Goal: Information Seeking & Learning: Find contact information

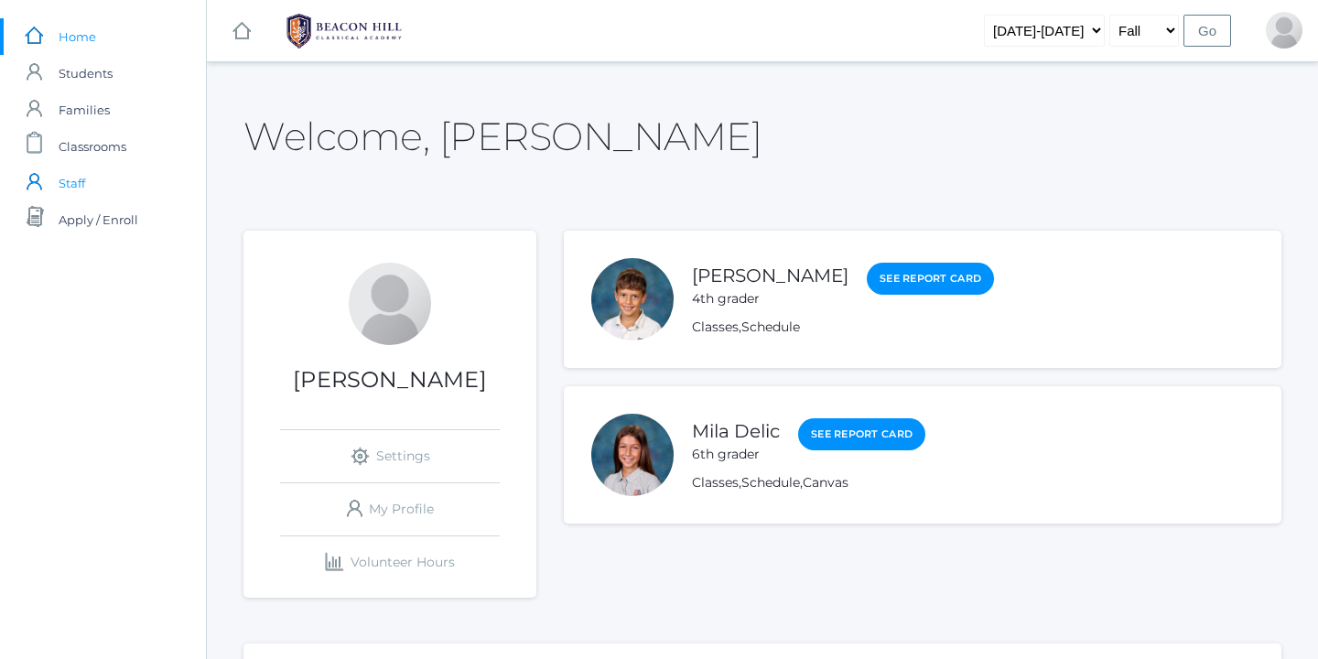
click at [78, 187] on span "Staff" at bounding box center [72, 183] width 27 height 37
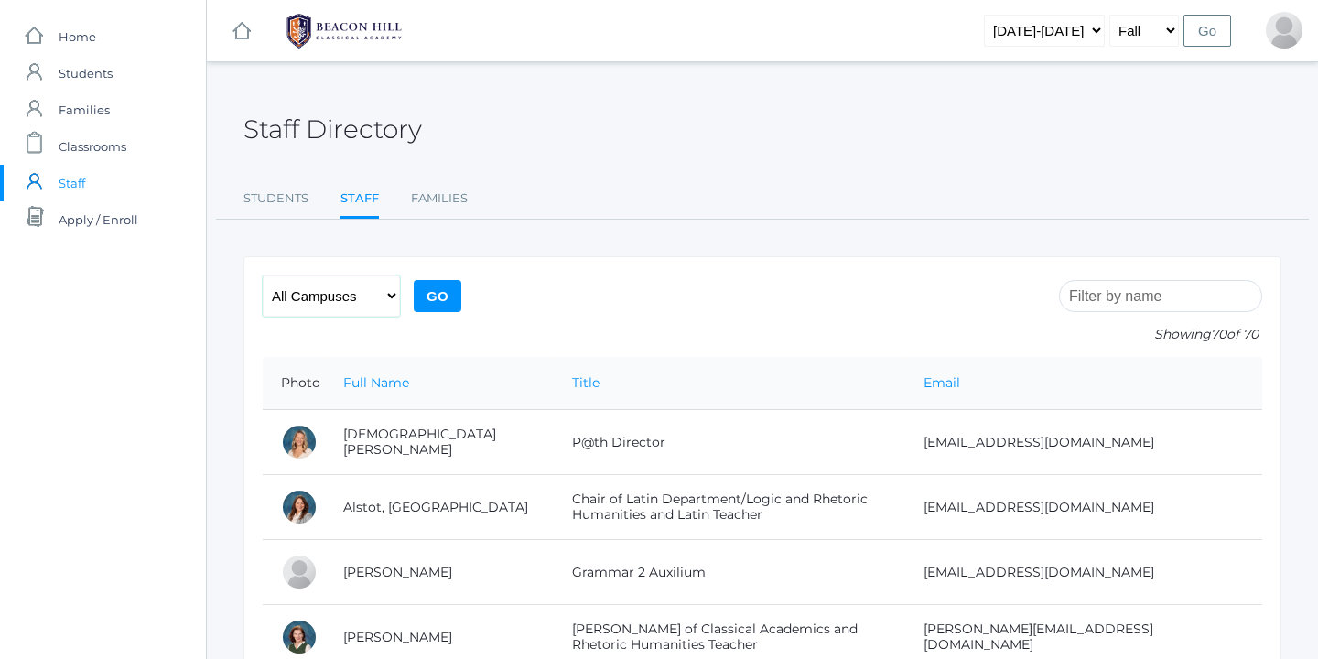
select select "lower"
click at [439, 295] on input "Go" at bounding box center [438, 296] width 48 height 32
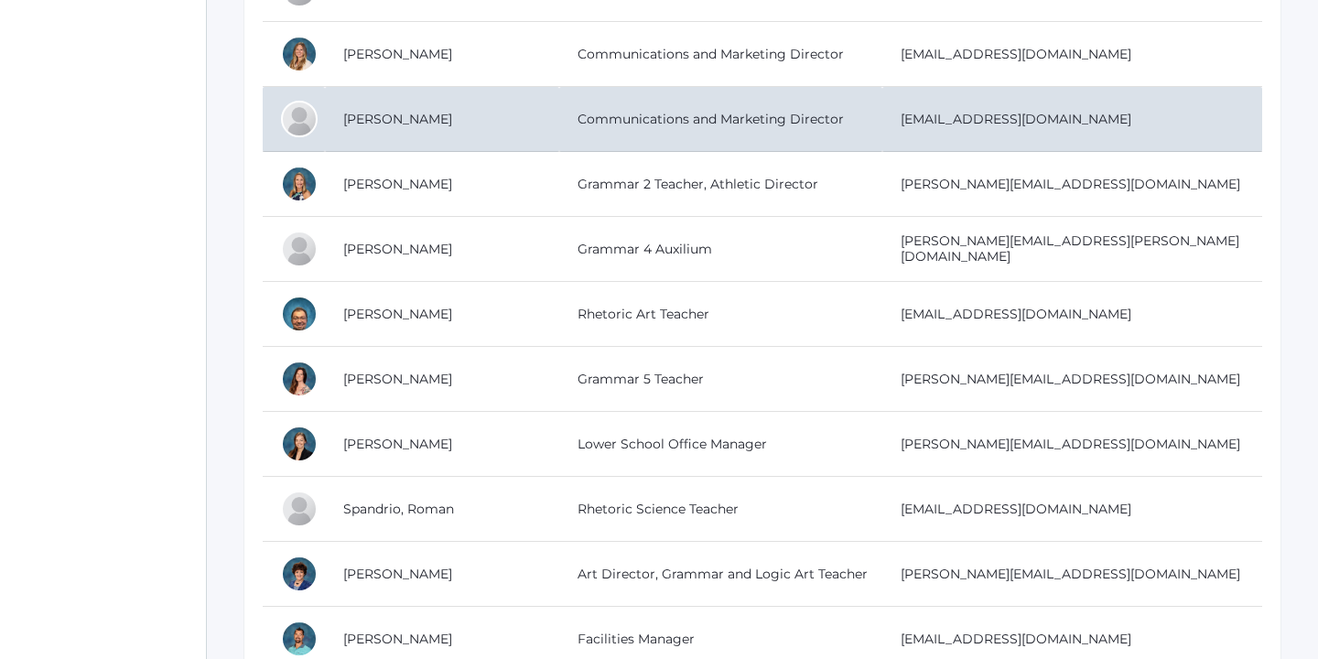
scroll to position [2081, 0]
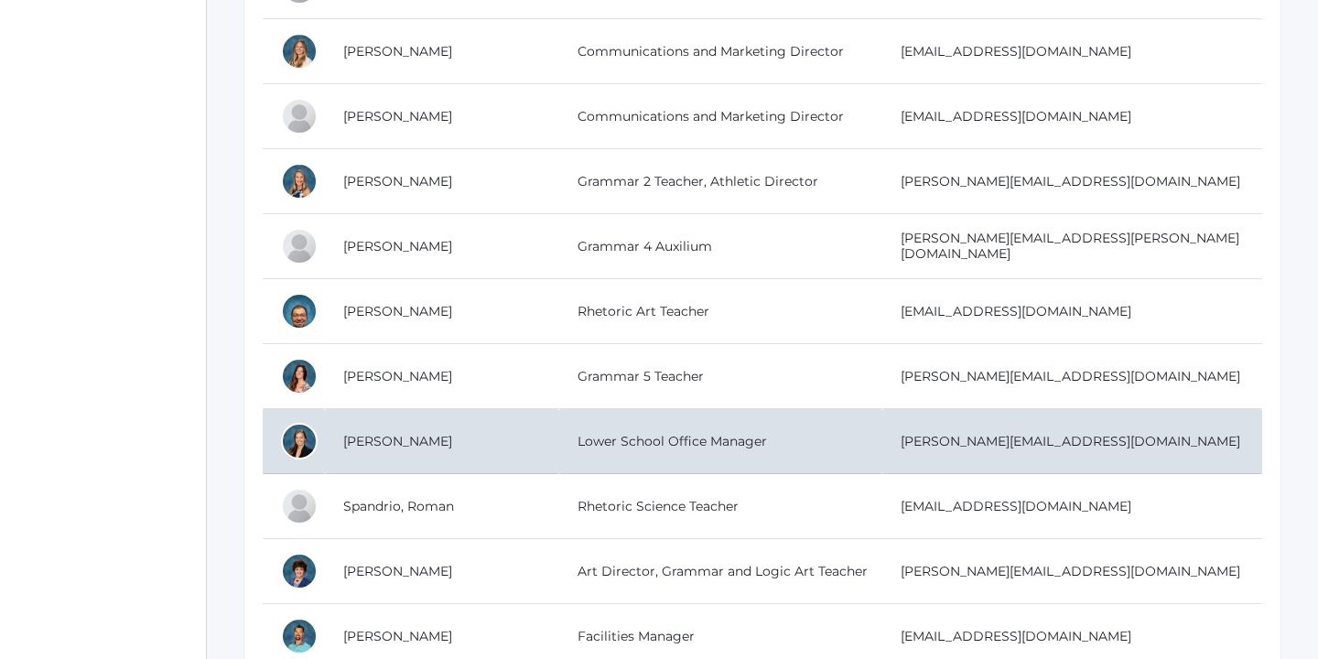
click at [1000, 438] on td "[PERSON_NAME][EMAIL_ADDRESS][DOMAIN_NAME]" at bounding box center [1072, 441] width 381 height 65
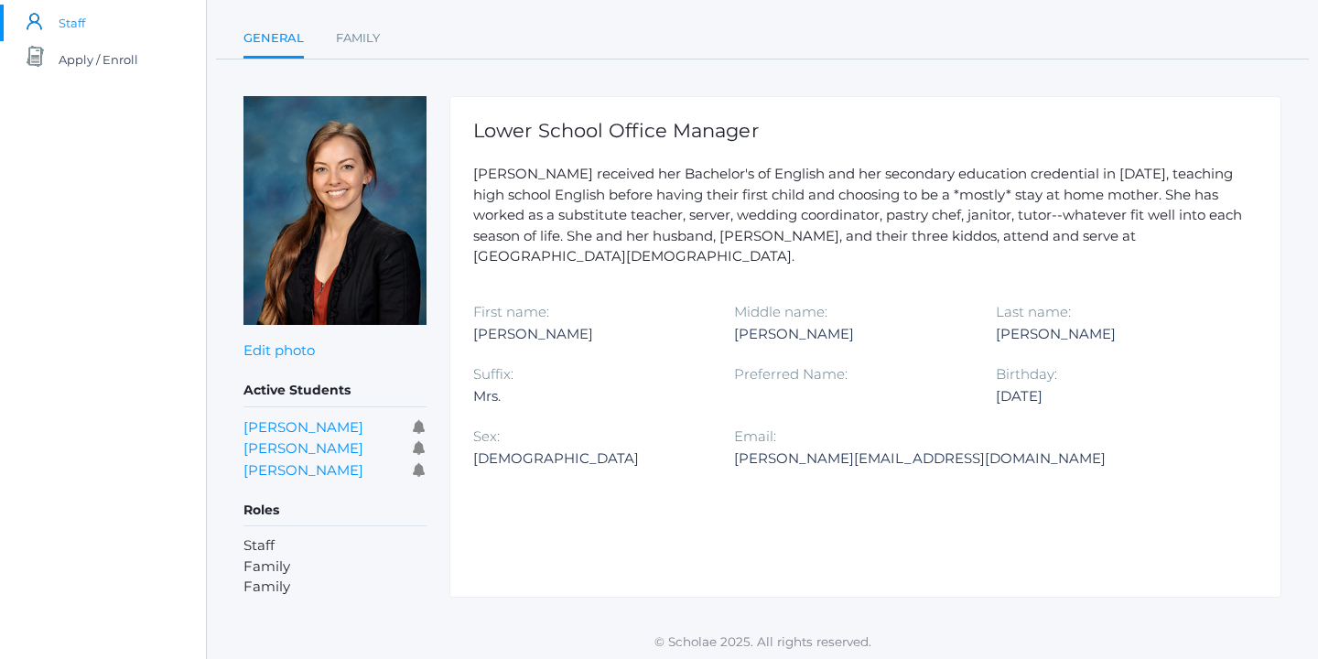
scroll to position [159, 0]
click at [757, 449] on div "[PERSON_NAME][EMAIL_ADDRESS][DOMAIN_NAME]" at bounding box center [920, 460] width 372 height 22
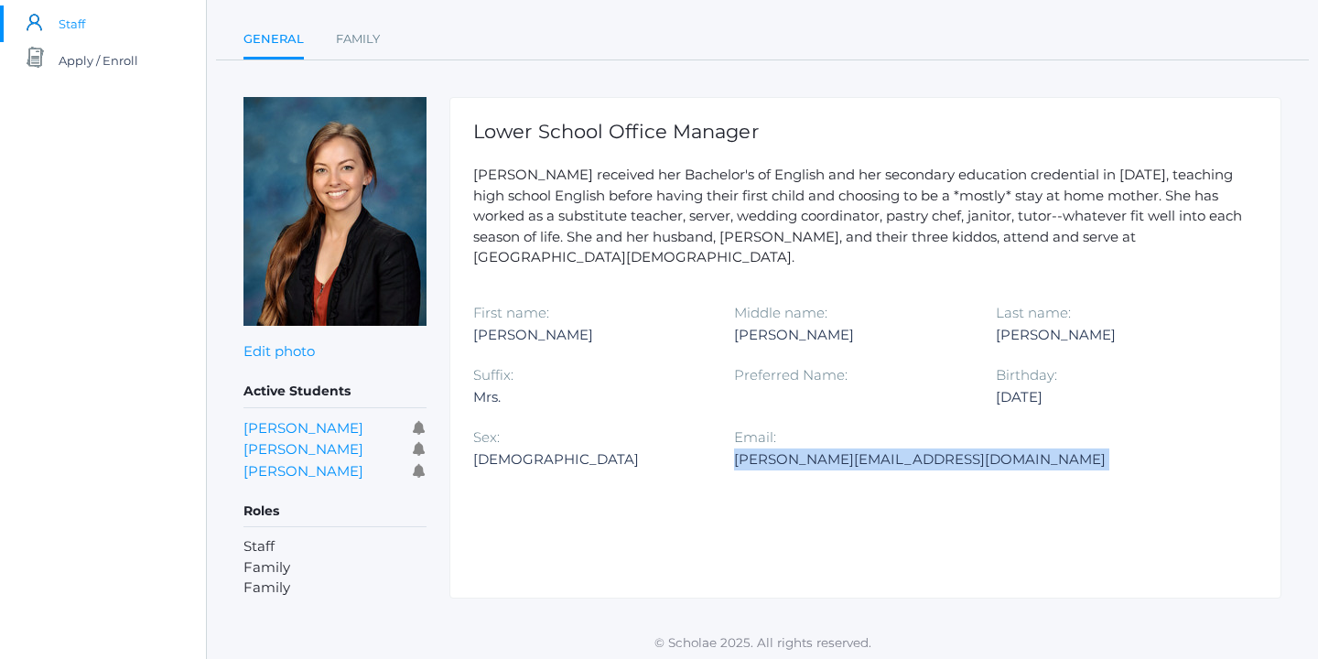
click at [757, 449] on div "[PERSON_NAME][EMAIL_ADDRESS][DOMAIN_NAME]" at bounding box center [920, 460] width 372 height 22
copy div "[PERSON_NAME][EMAIL_ADDRESS][DOMAIN_NAME]"
